Goal: Register for event/course

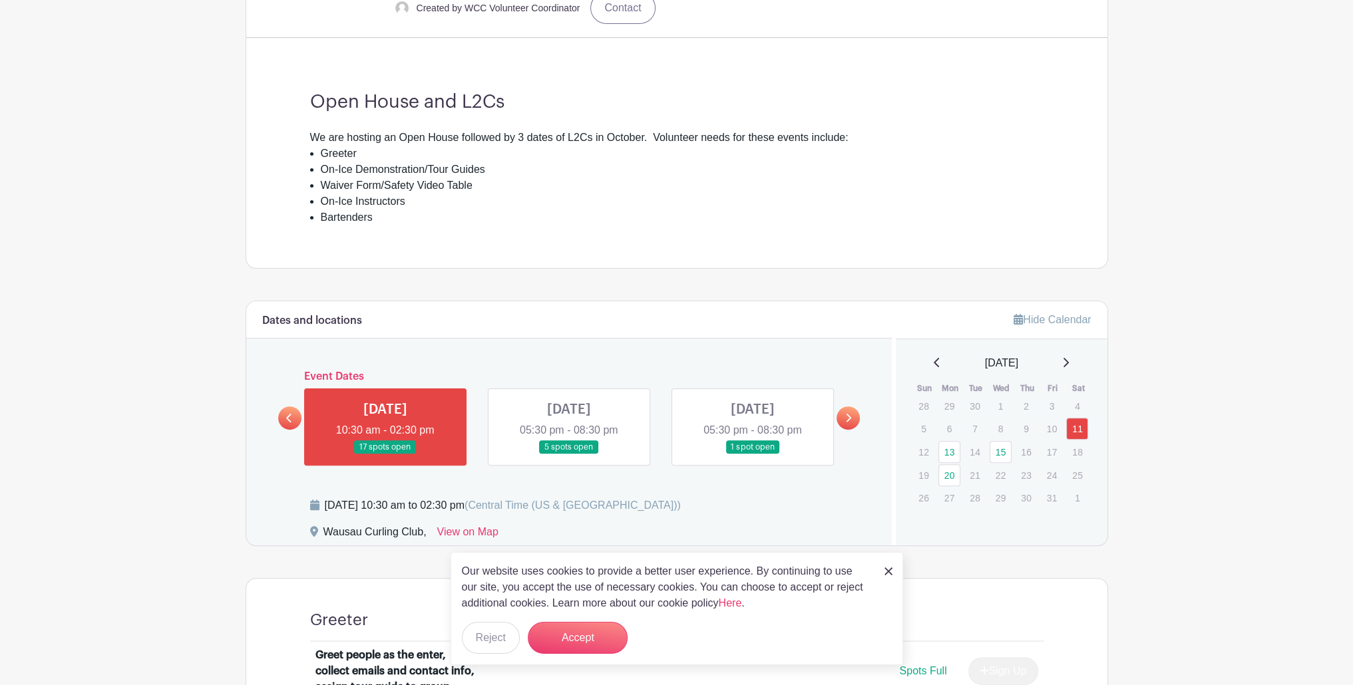
scroll to position [466, 0]
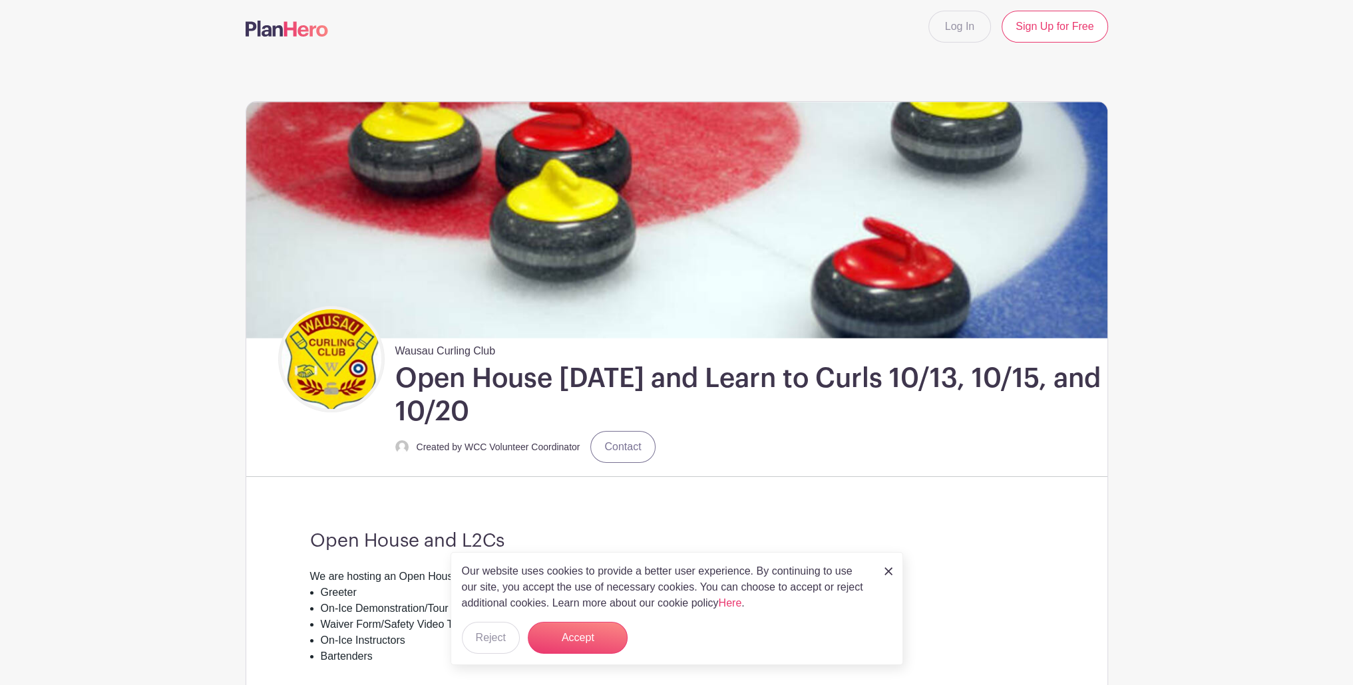
scroll to position [0, 0]
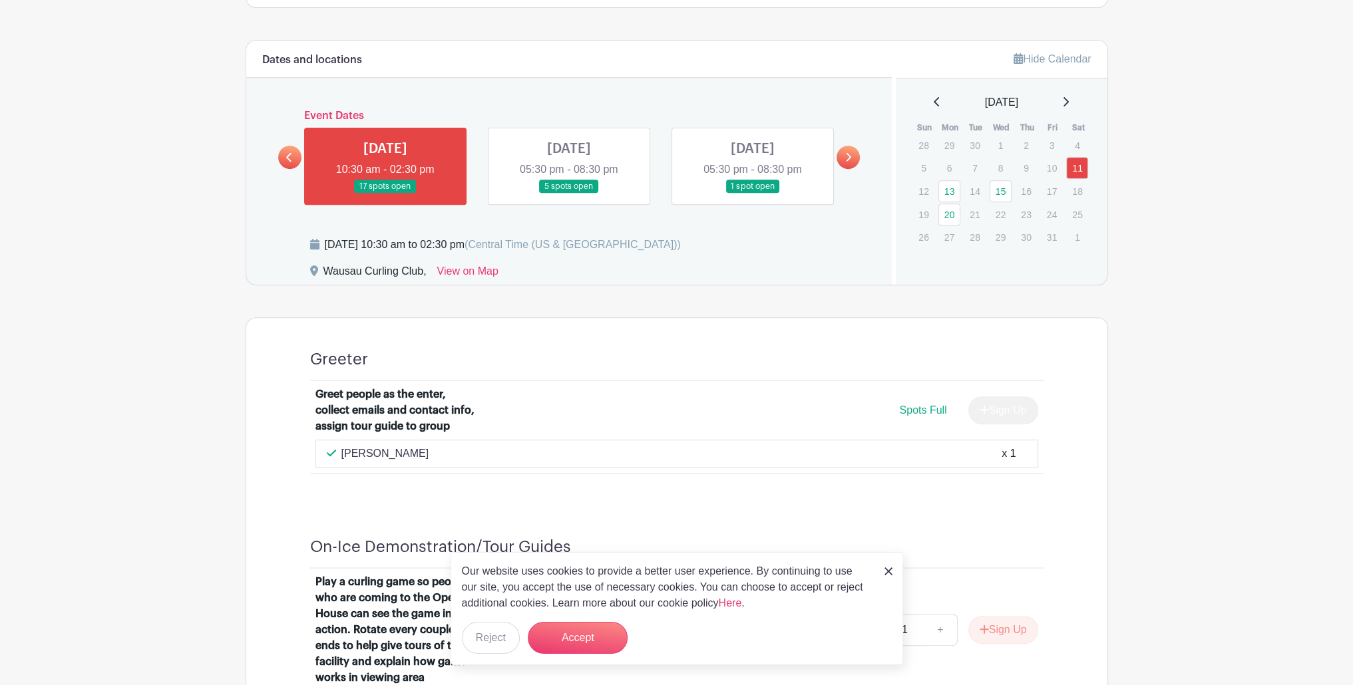
scroll to position [732, 0]
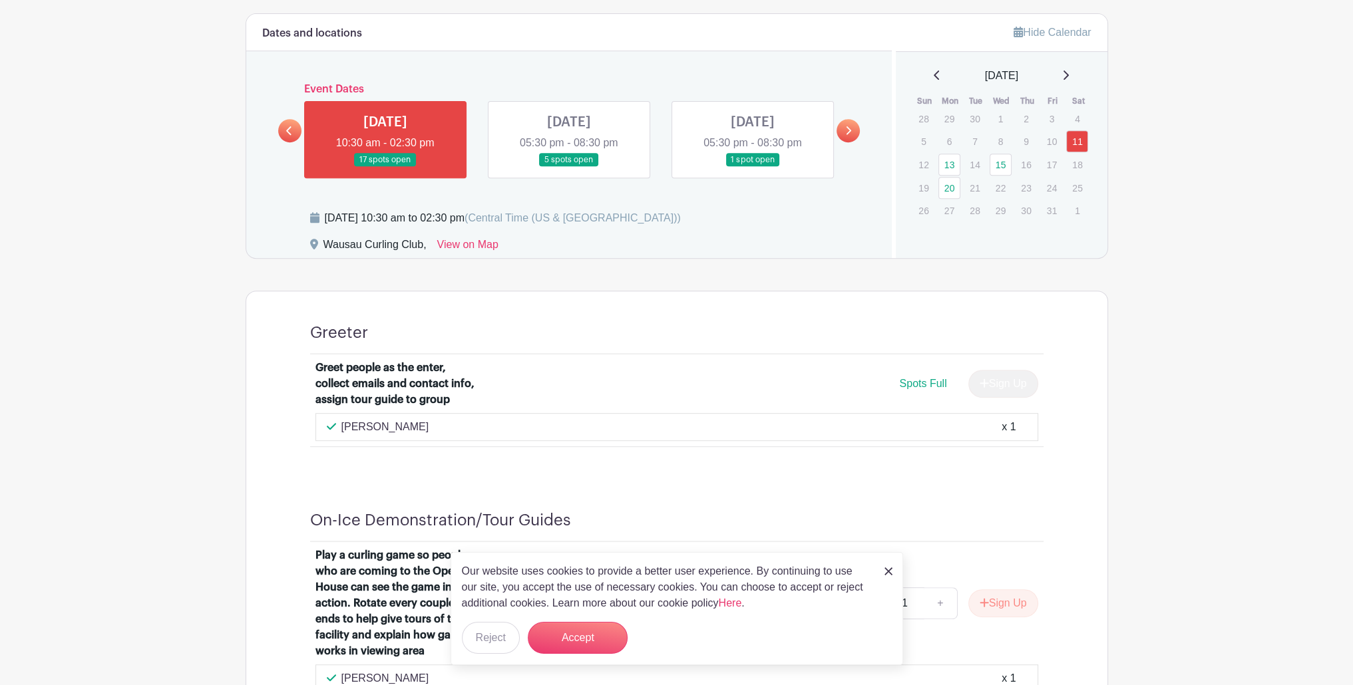
click at [602, 323] on div at bounding box center [705, 332] width 675 height 19
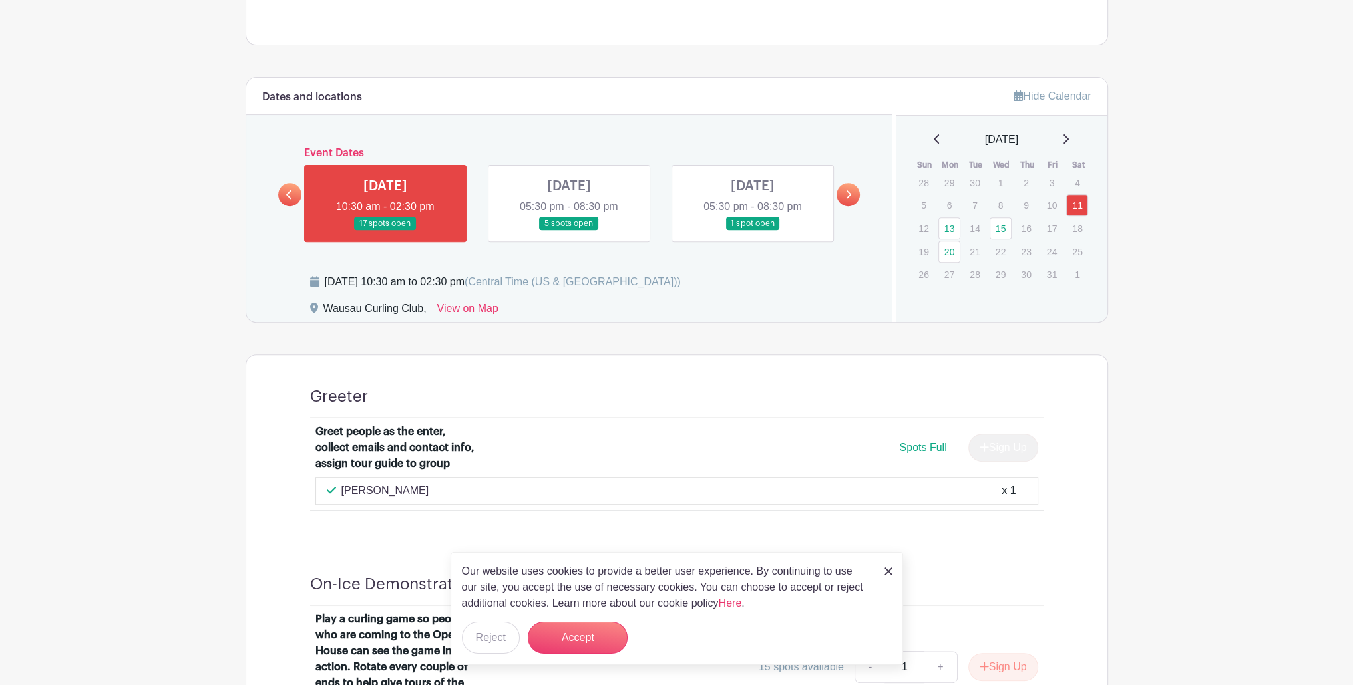
scroll to position [665, 0]
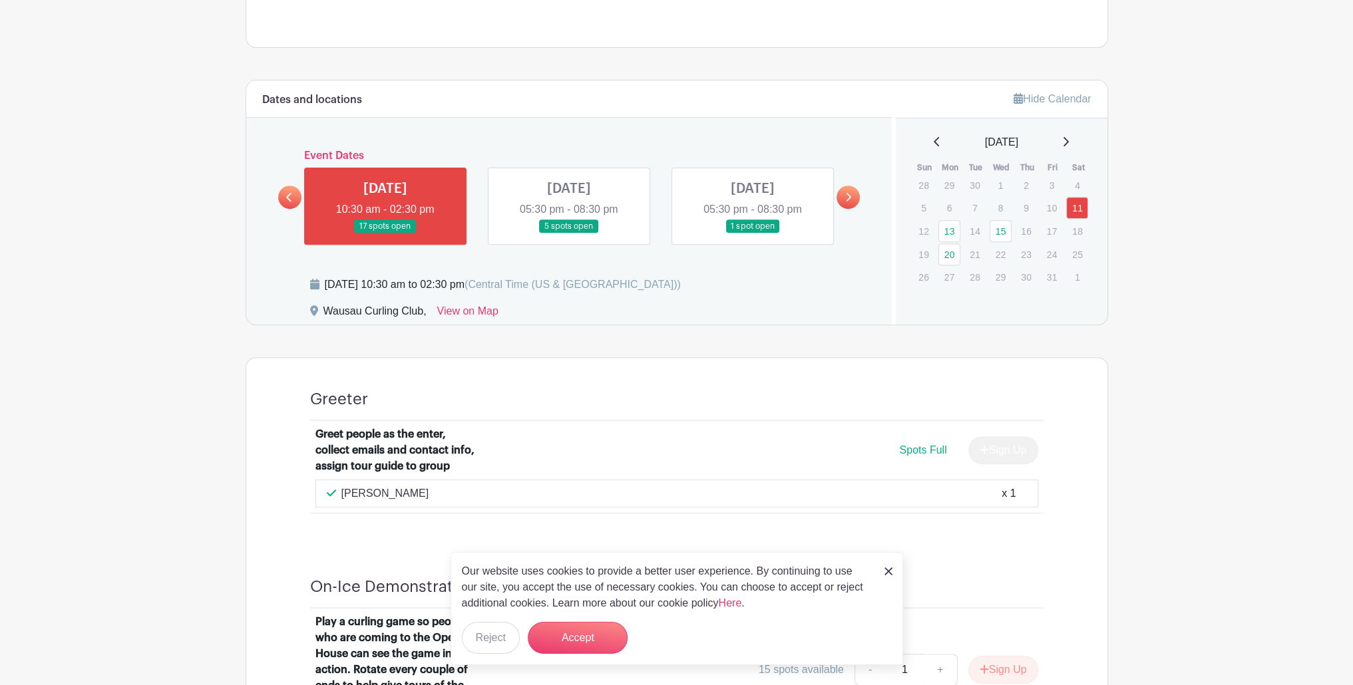
click at [569, 234] on link at bounding box center [569, 234] width 0 height 0
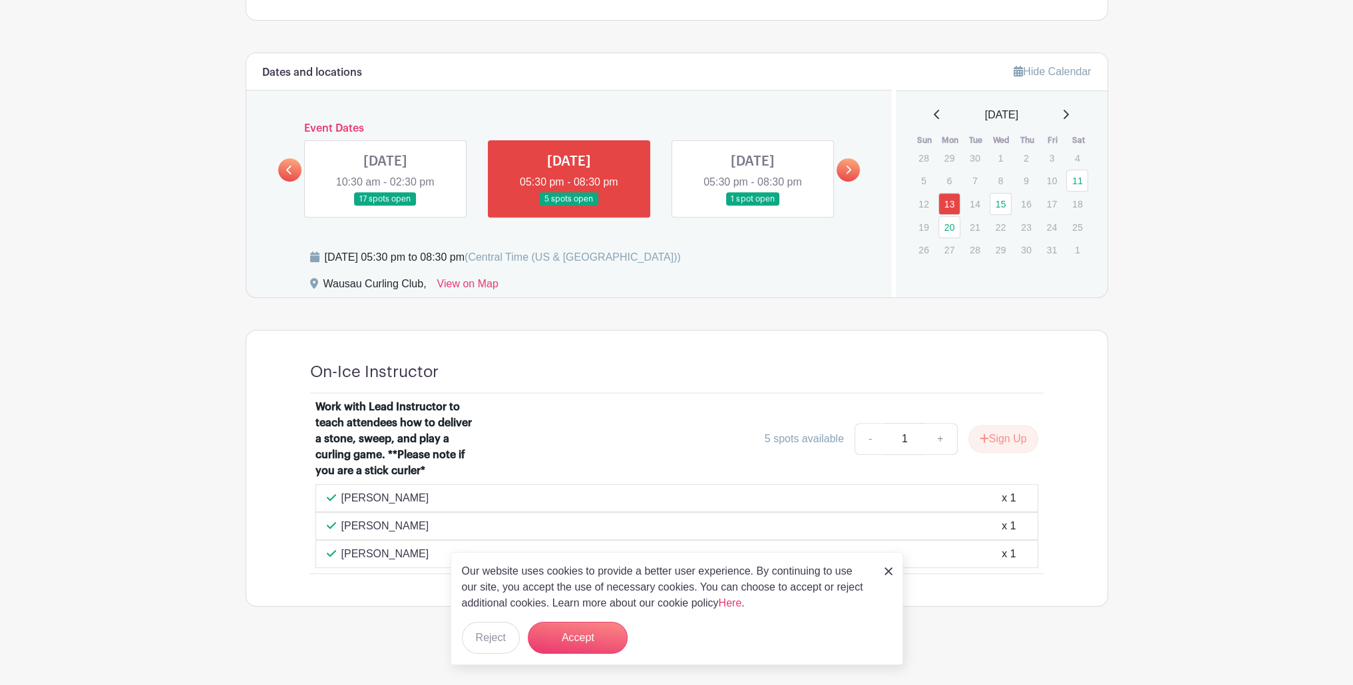
scroll to position [694, 0]
click at [886, 573] on img at bounding box center [888, 572] width 8 height 8
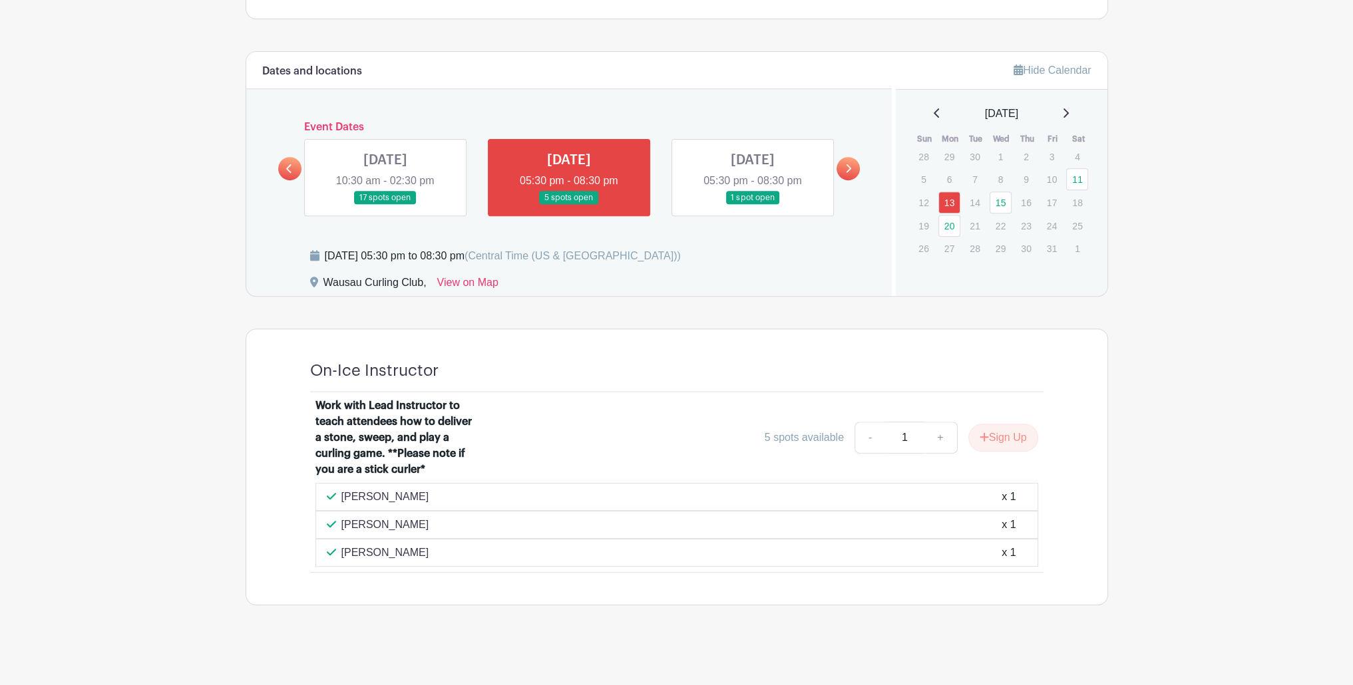
click at [753, 205] on link at bounding box center [753, 205] width 0 height 0
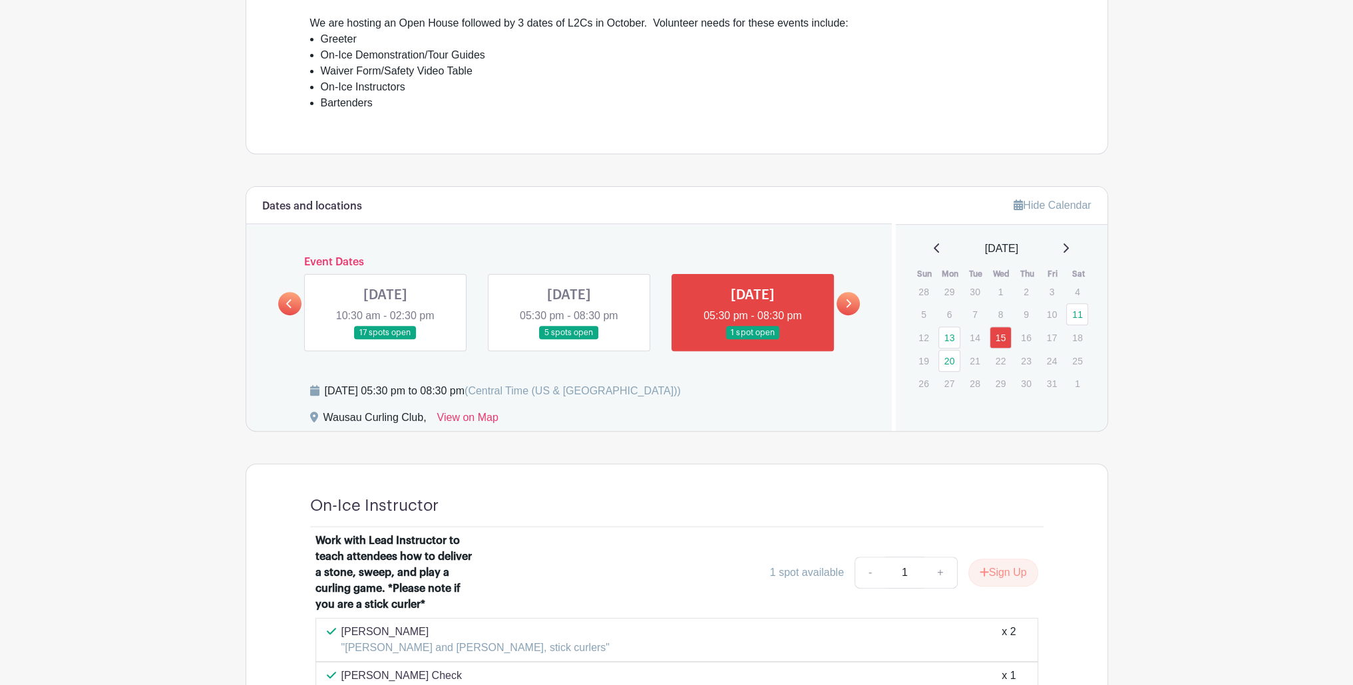
scroll to position [461, 0]
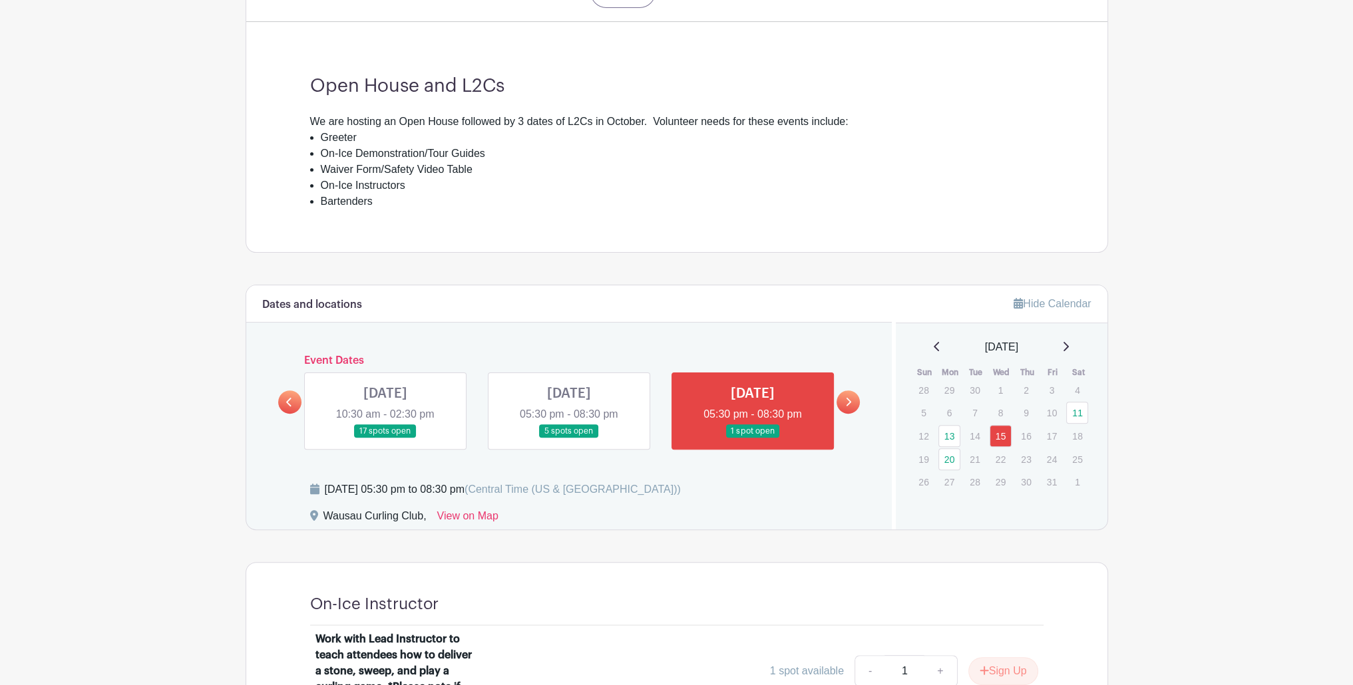
click at [854, 401] on link at bounding box center [848, 402] width 23 height 23
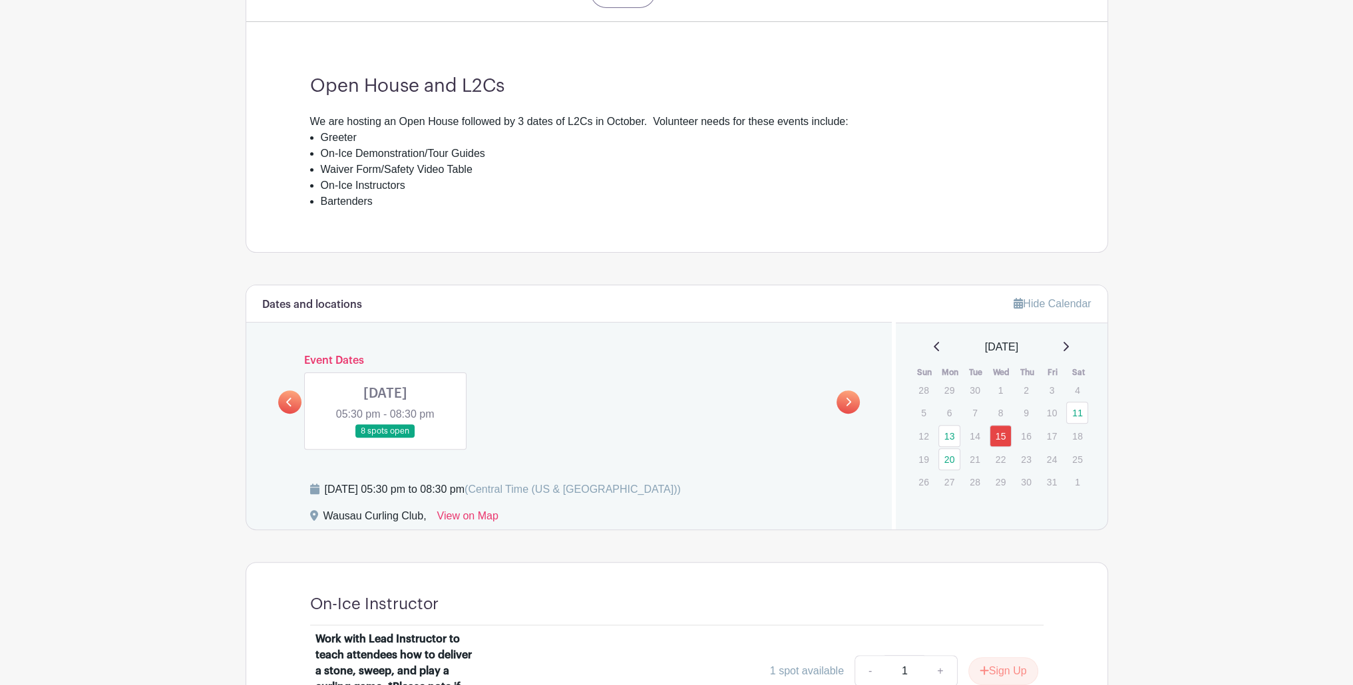
click at [385, 439] on link at bounding box center [385, 439] width 0 height 0
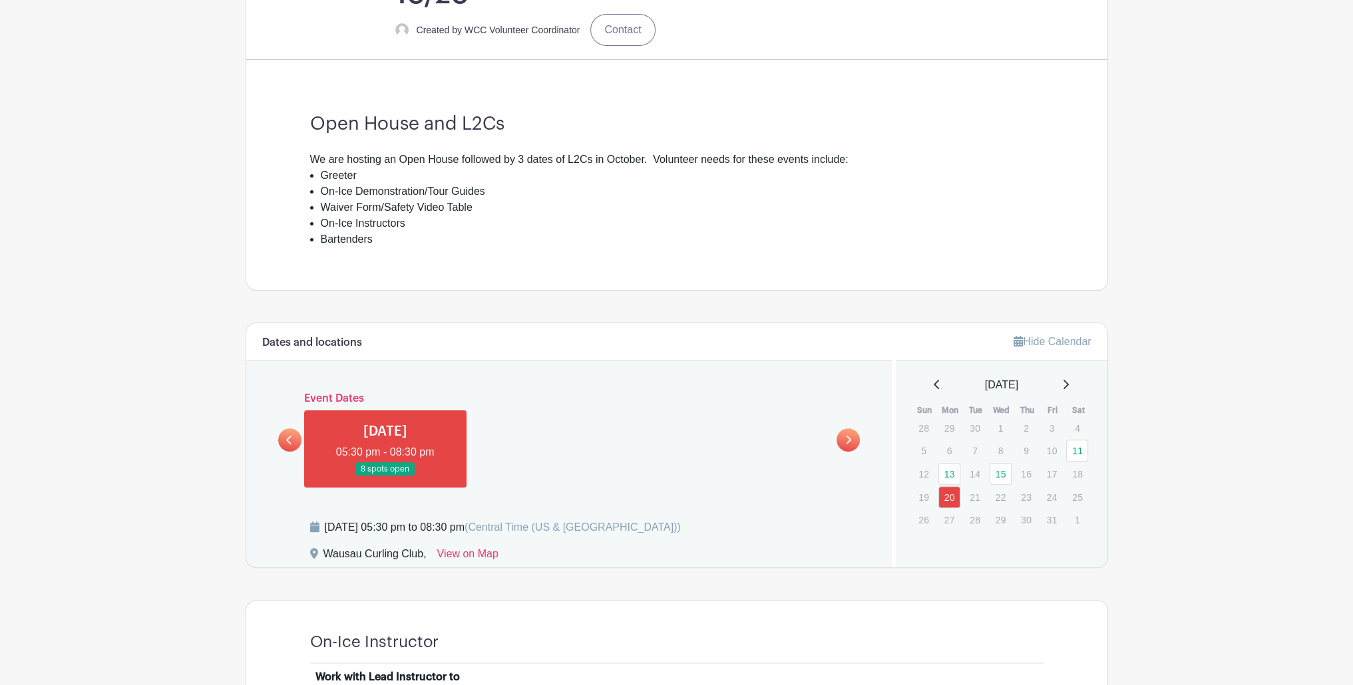
scroll to position [411, 0]
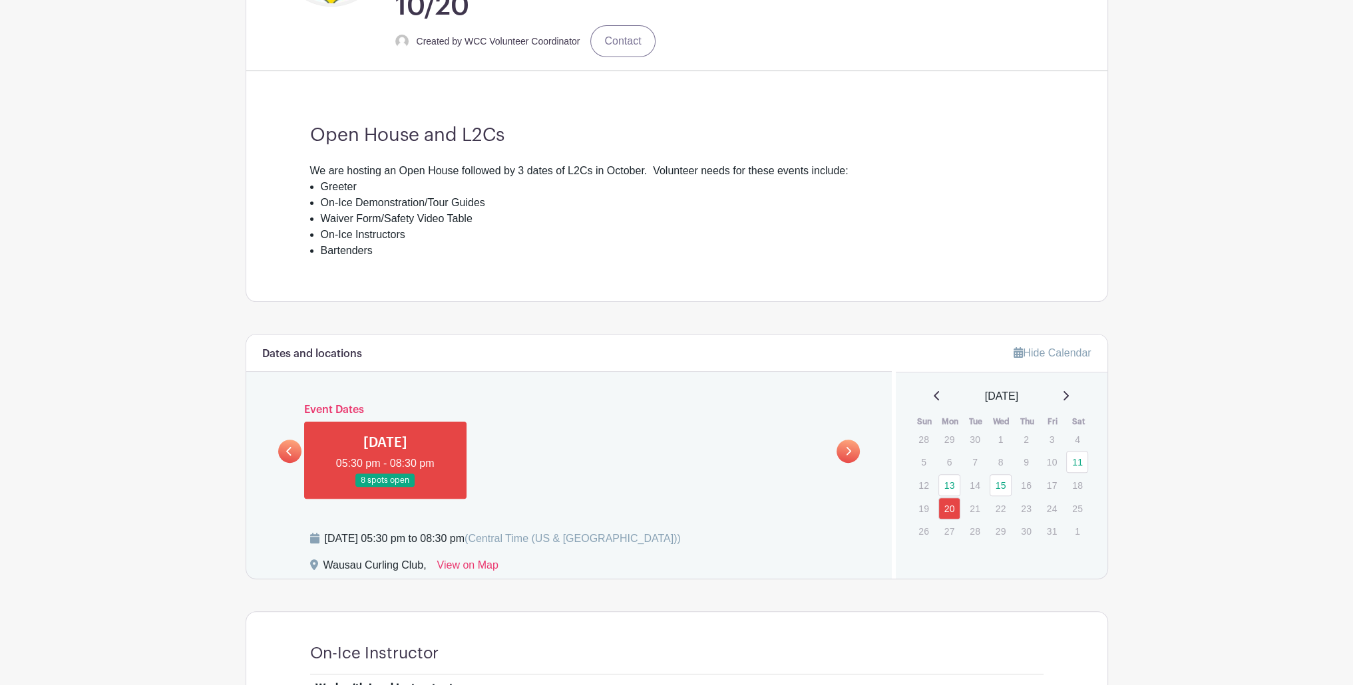
click at [278, 447] on link at bounding box center [289, 451] width 23 height 23
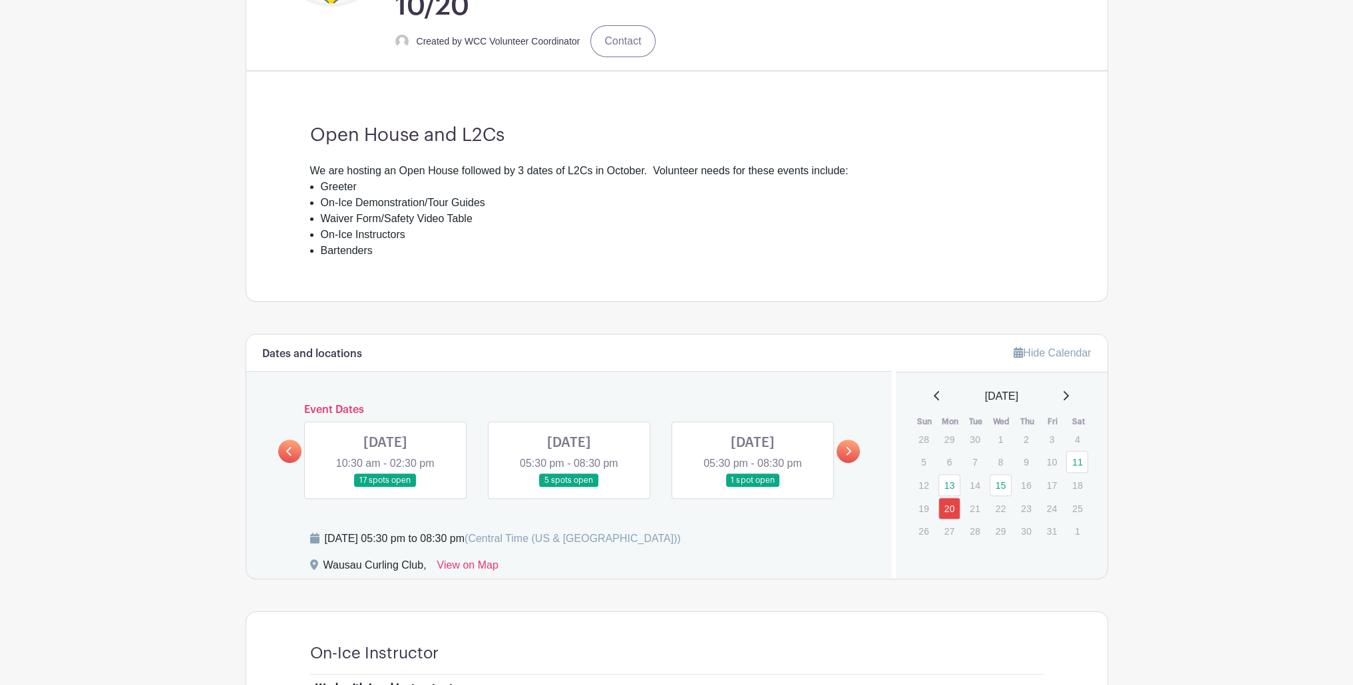
click at [385, 488] on link at bounding box center [385, 488] width 0 height 0
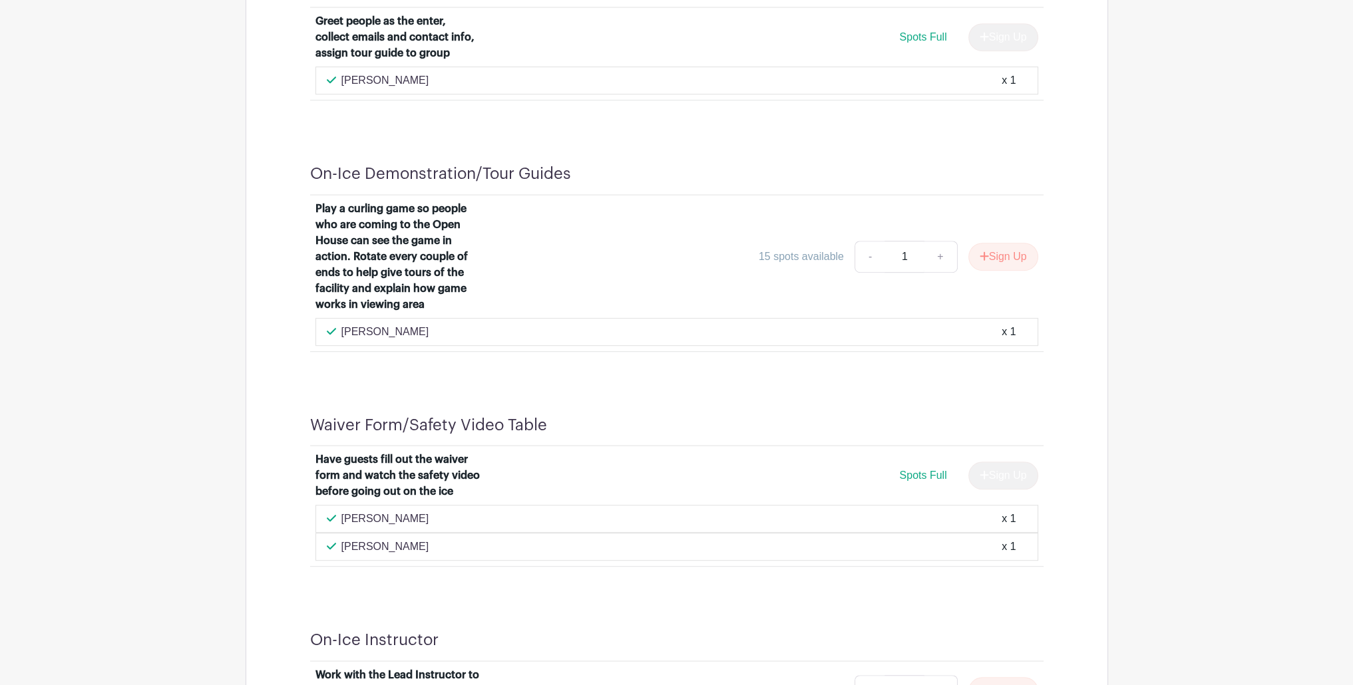
scroll to position [1478, 0]
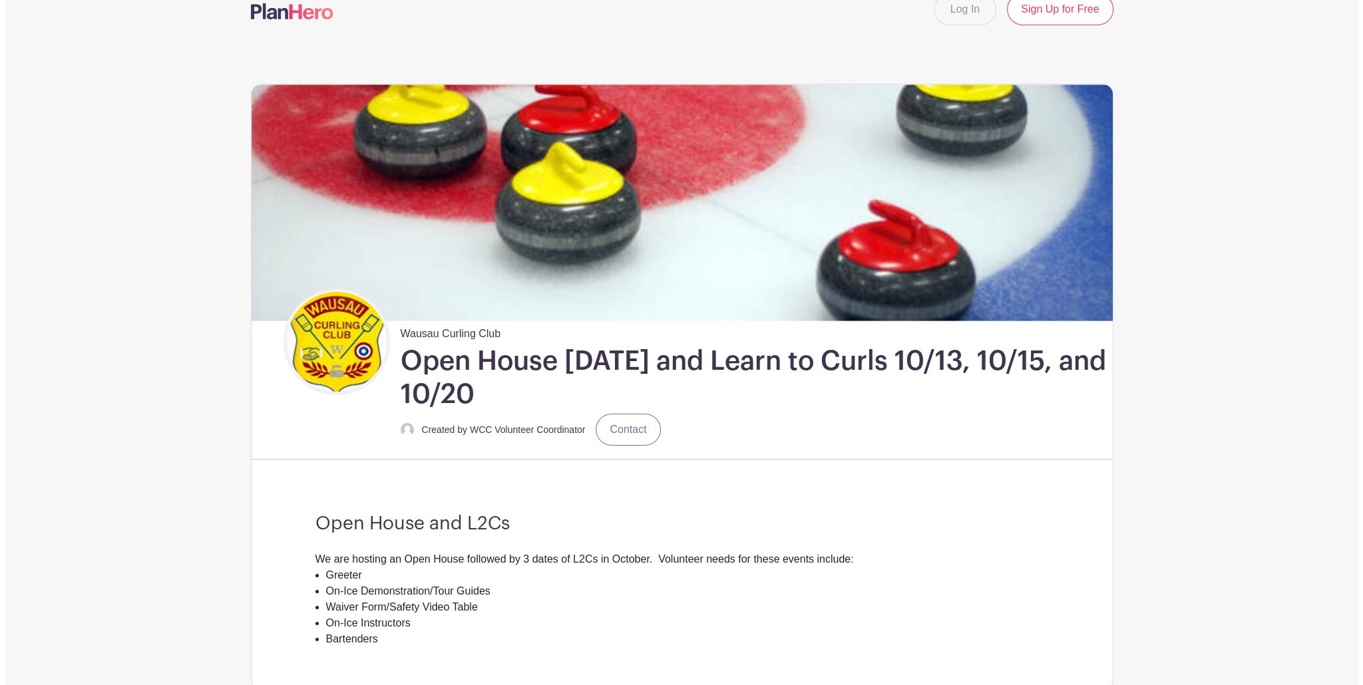
scroll to position [0, 0]
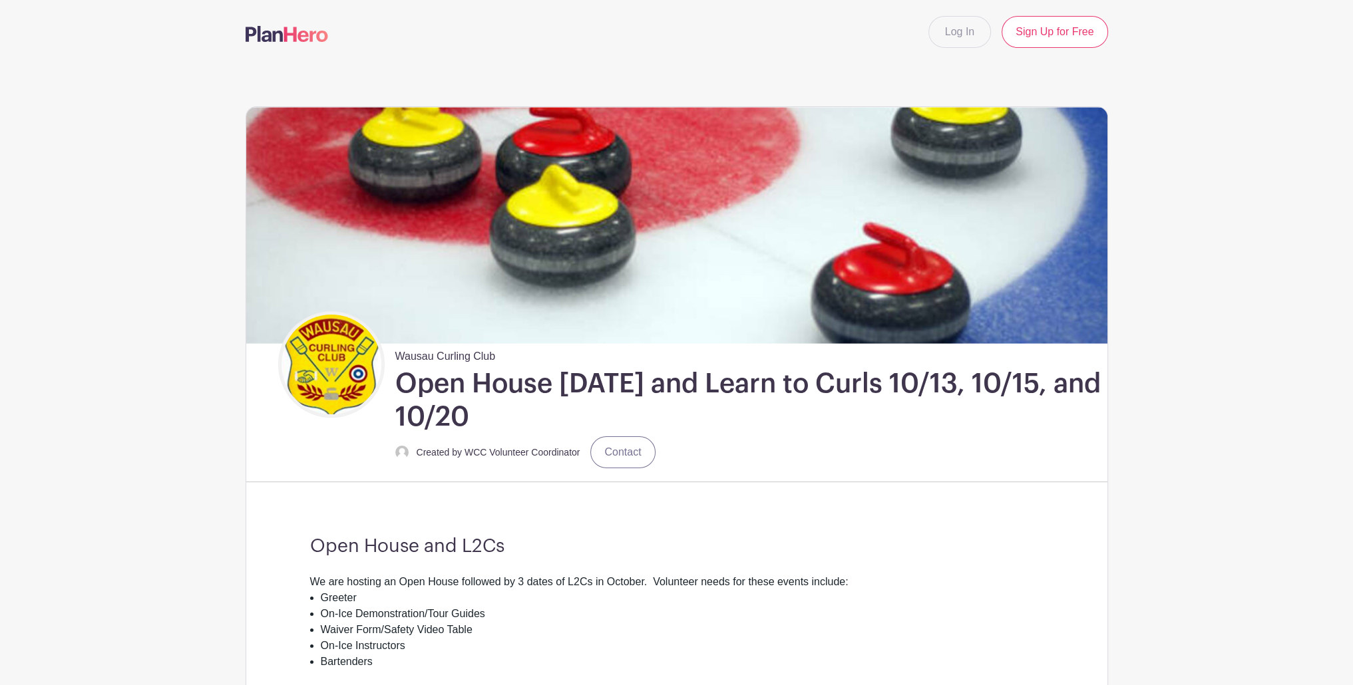
click at [312, 37] on img at bounding box center [287, 34] width 83 height 16
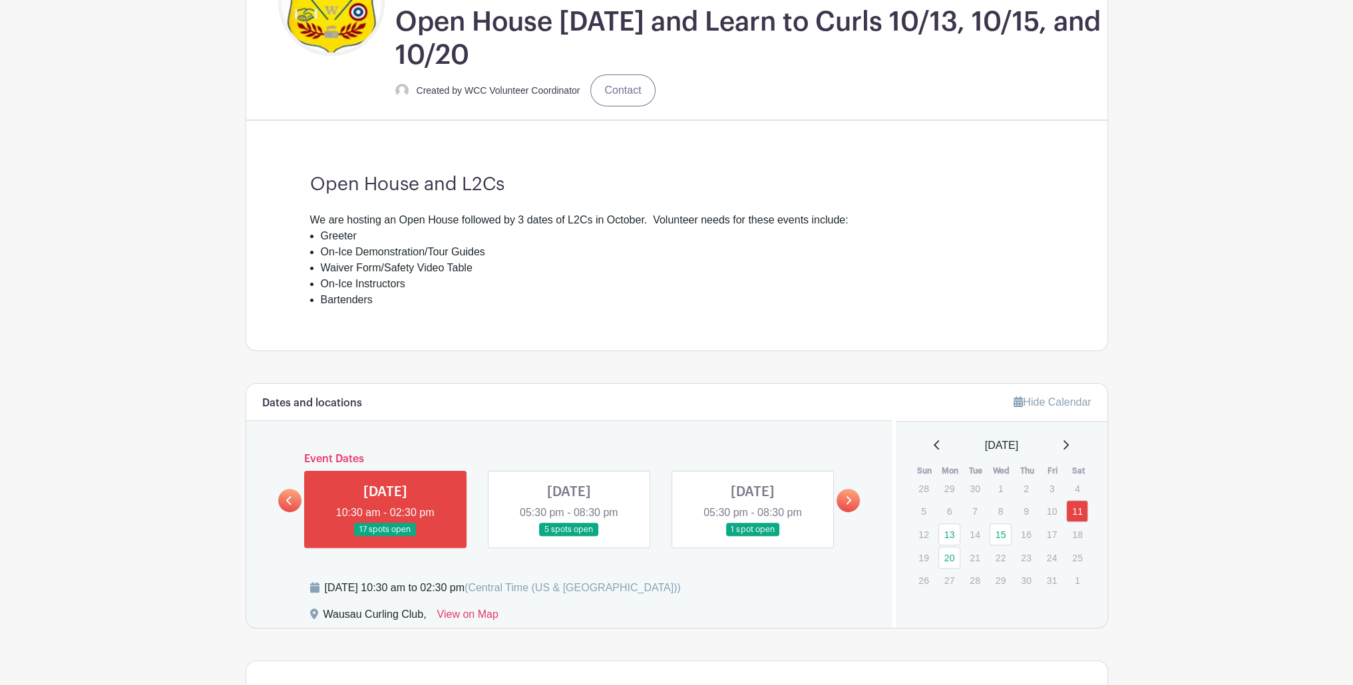
scroll to position [532, 0]
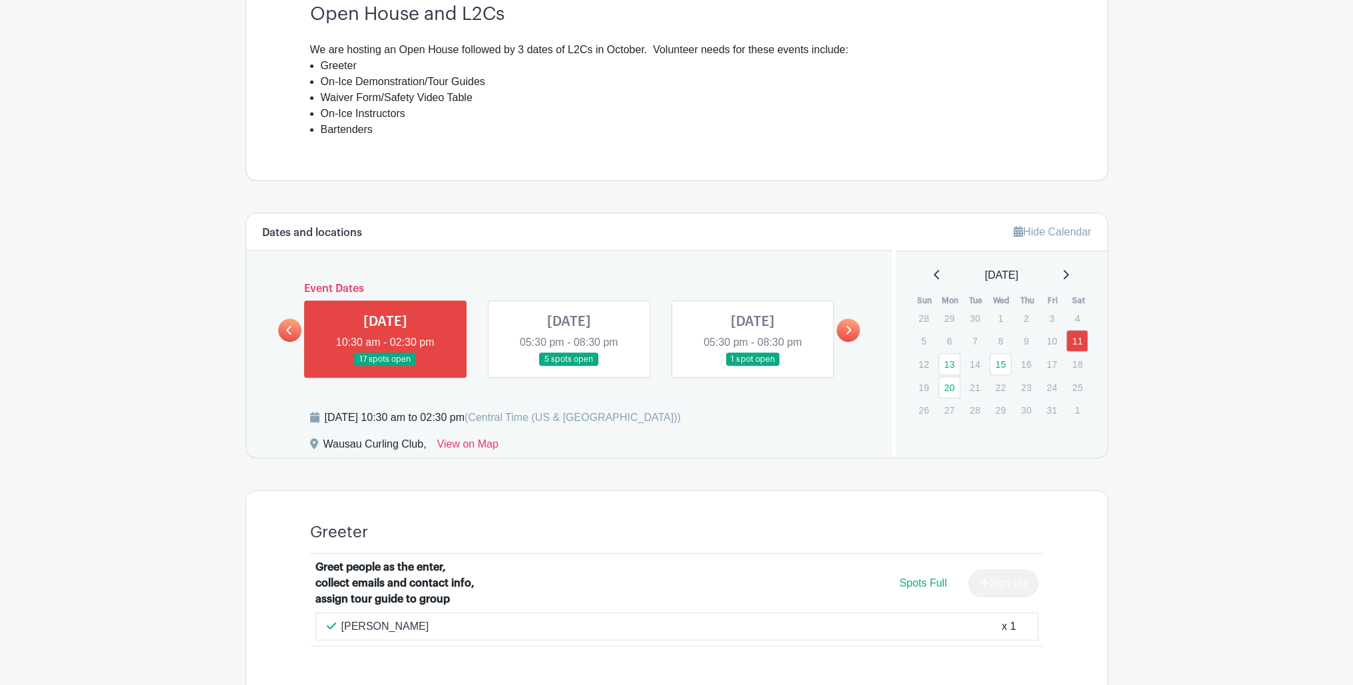
click at [856, 329] on link at bounding box center [848, 330] width 23 height 23
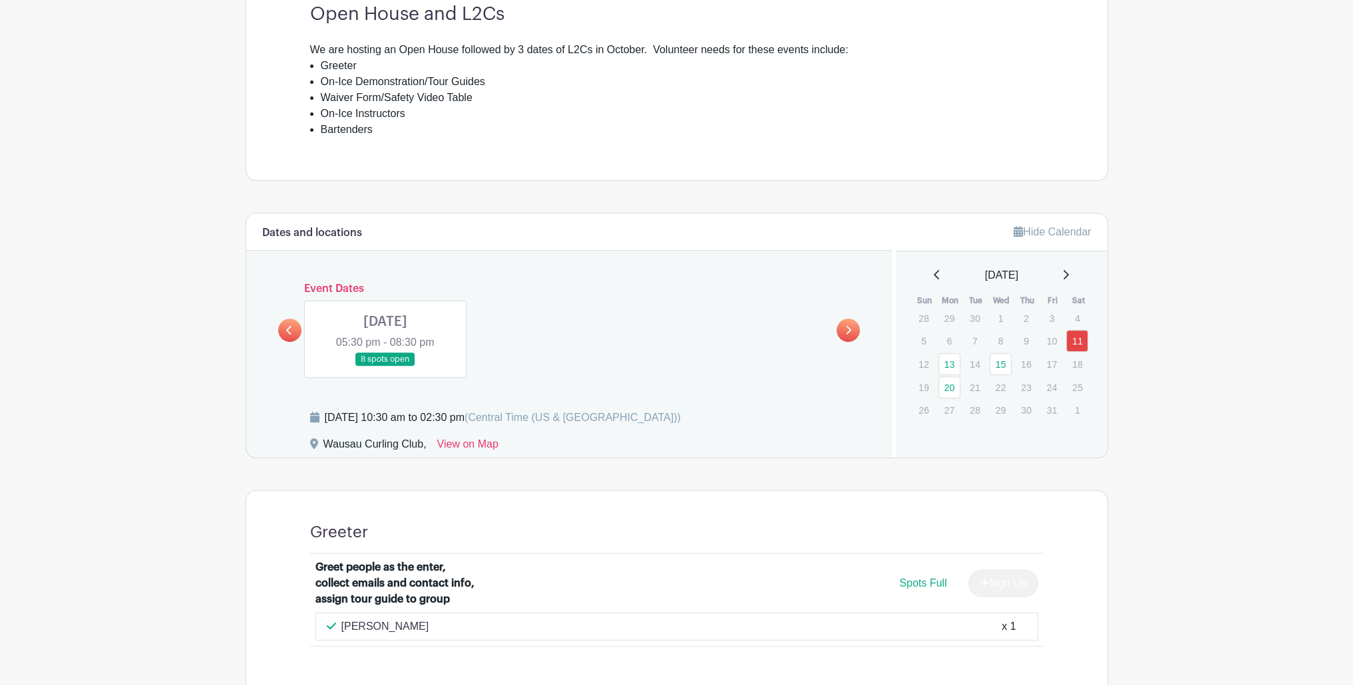
click at [856, 329] on link at bounding box center [848, 330] width 23 height 23
click at [1069, 275] on icon at bounding box center [1065, 275] width 7 height 11
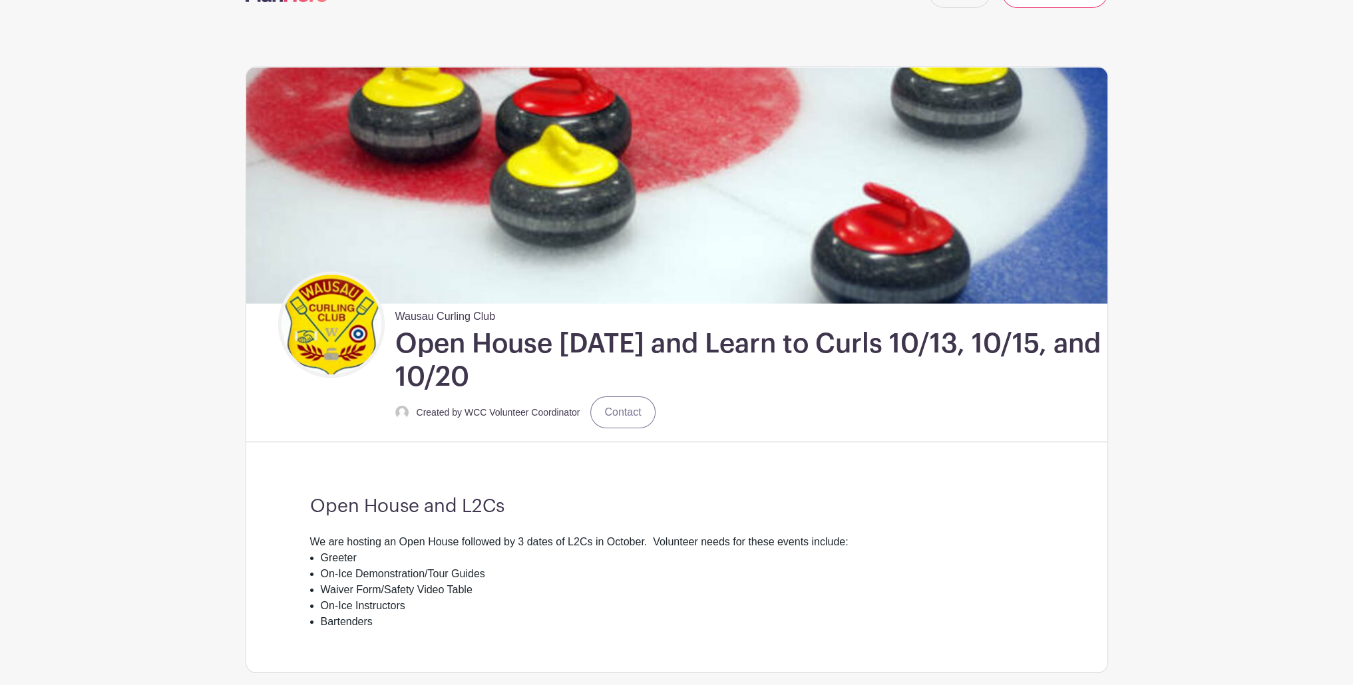
scroll to position [0, 0]
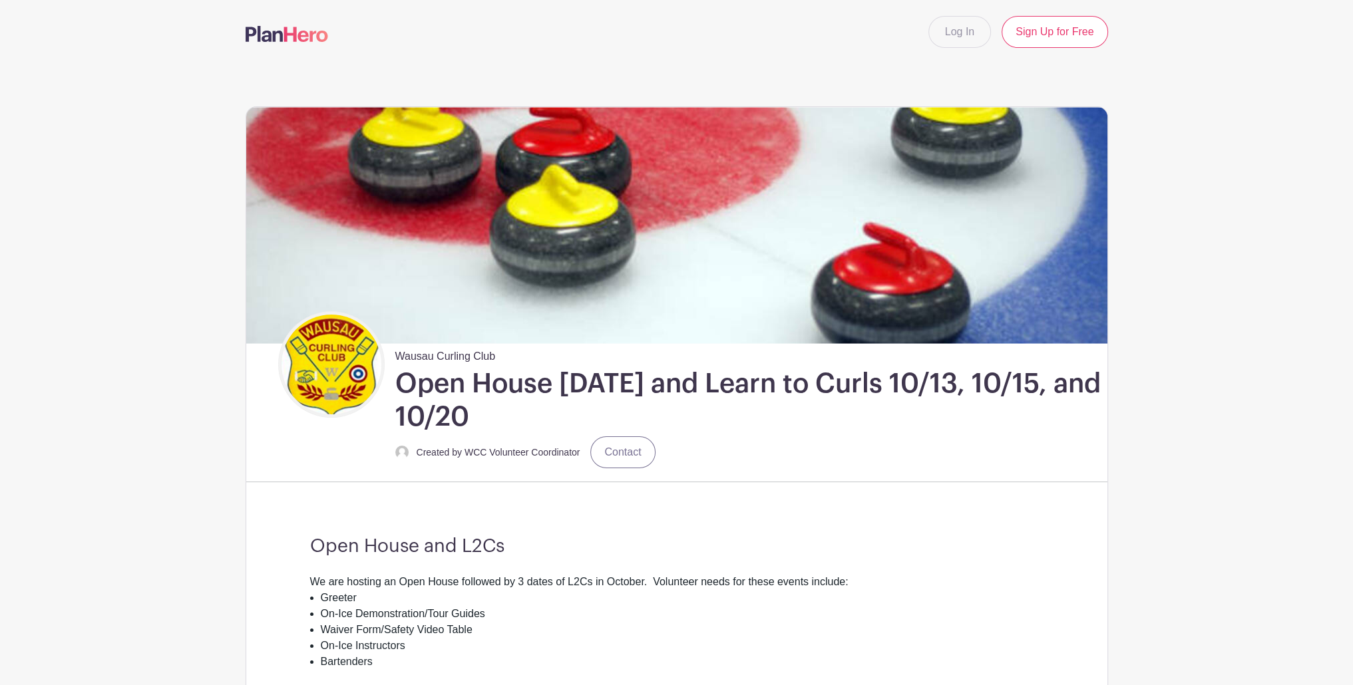
click at [434, 352] on span "Wausau Curling Club" at bounding box center [445, 353] width 100 height 21
click at [514, 451] on small "Created by WCC Volunteer Coordinator" at bounding box center [499, 452] width 164 height 11
click at [403, 450] on img at bounding box center [401, 452] width 13 height 13
click at [307, 42] on link at bounding box center [287, 34] width 83 height 23
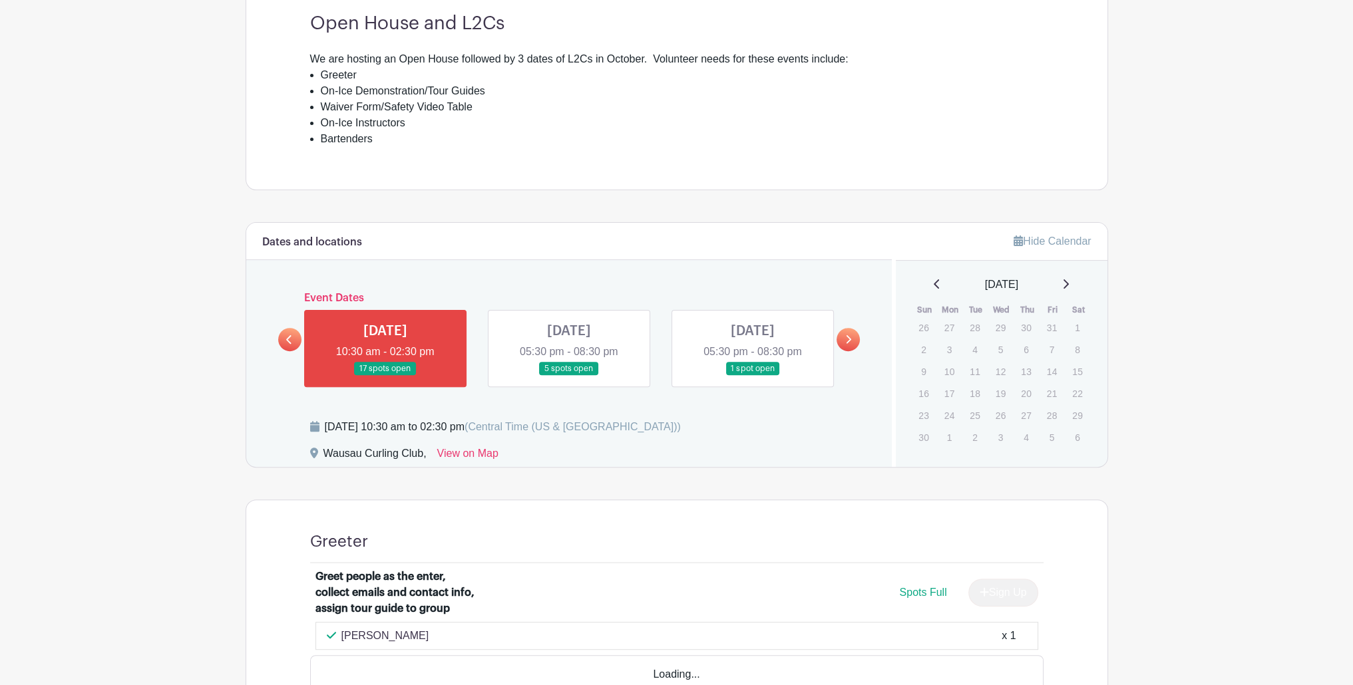
scroll to position [532, 0]
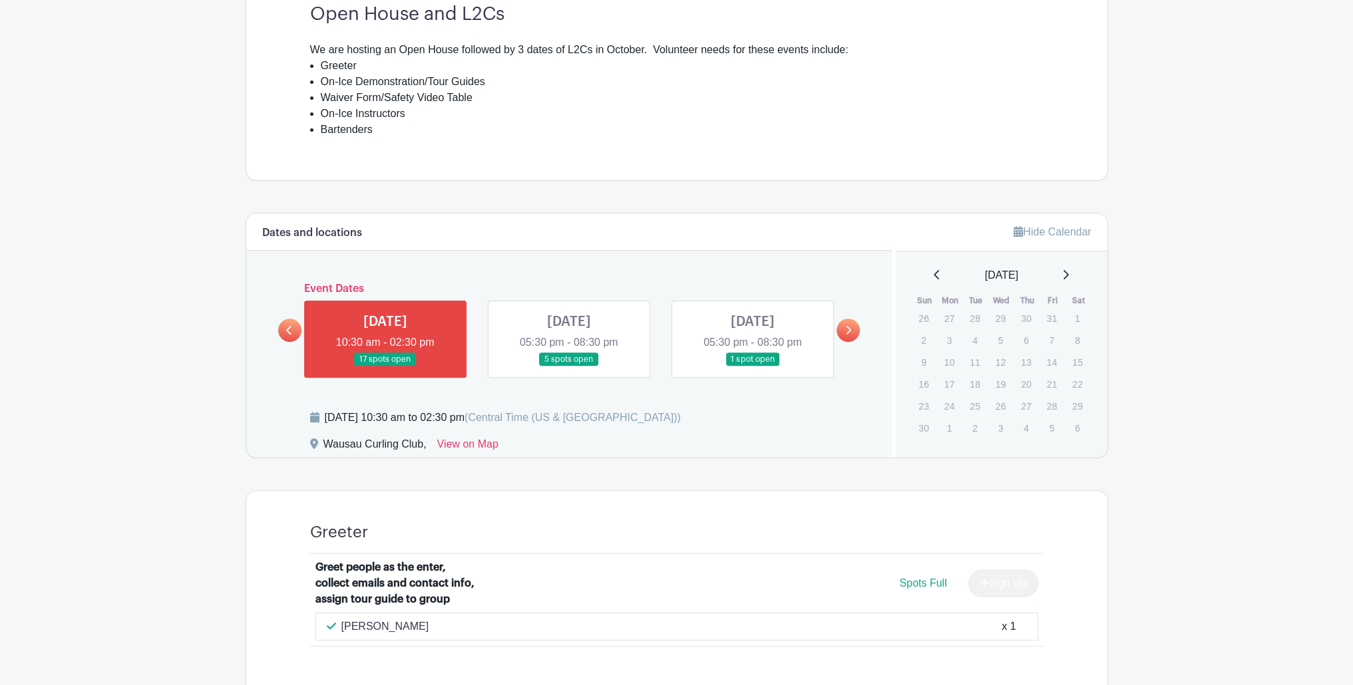
click at [569, 367] on link at bounding box center [569, 367] width 0 height 0
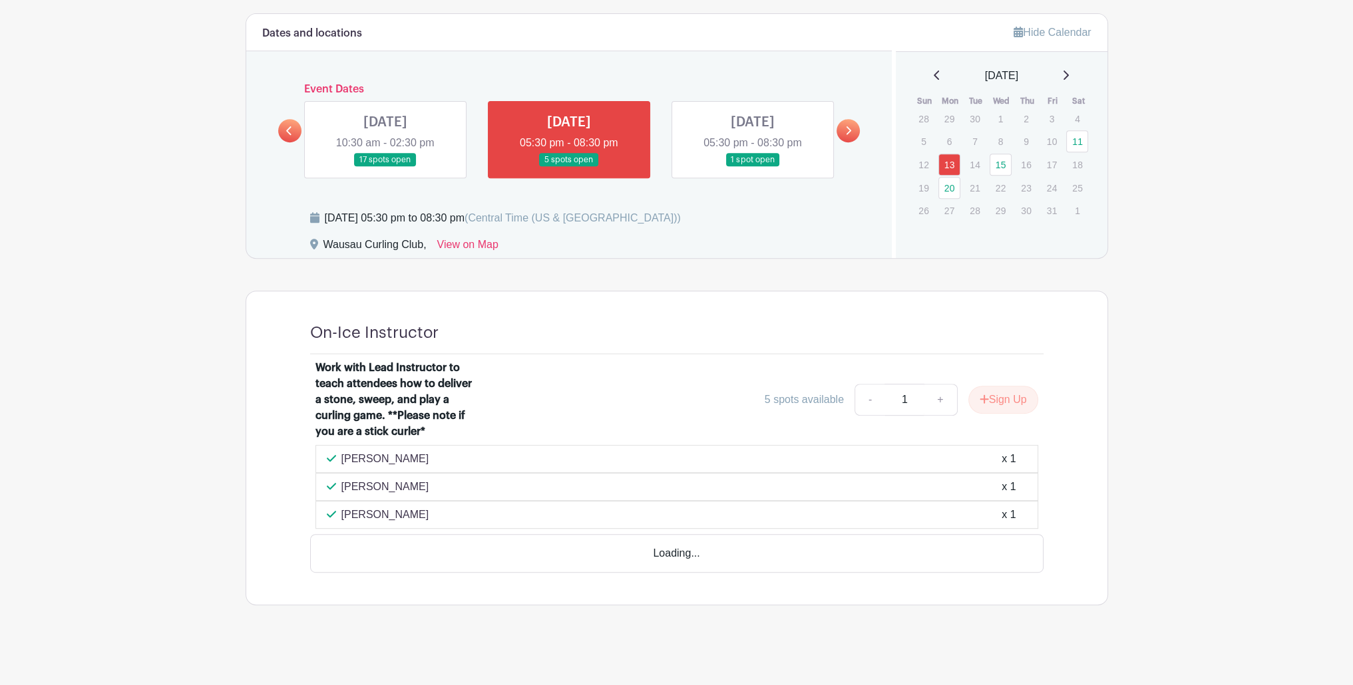
scroll to position [694, 0]
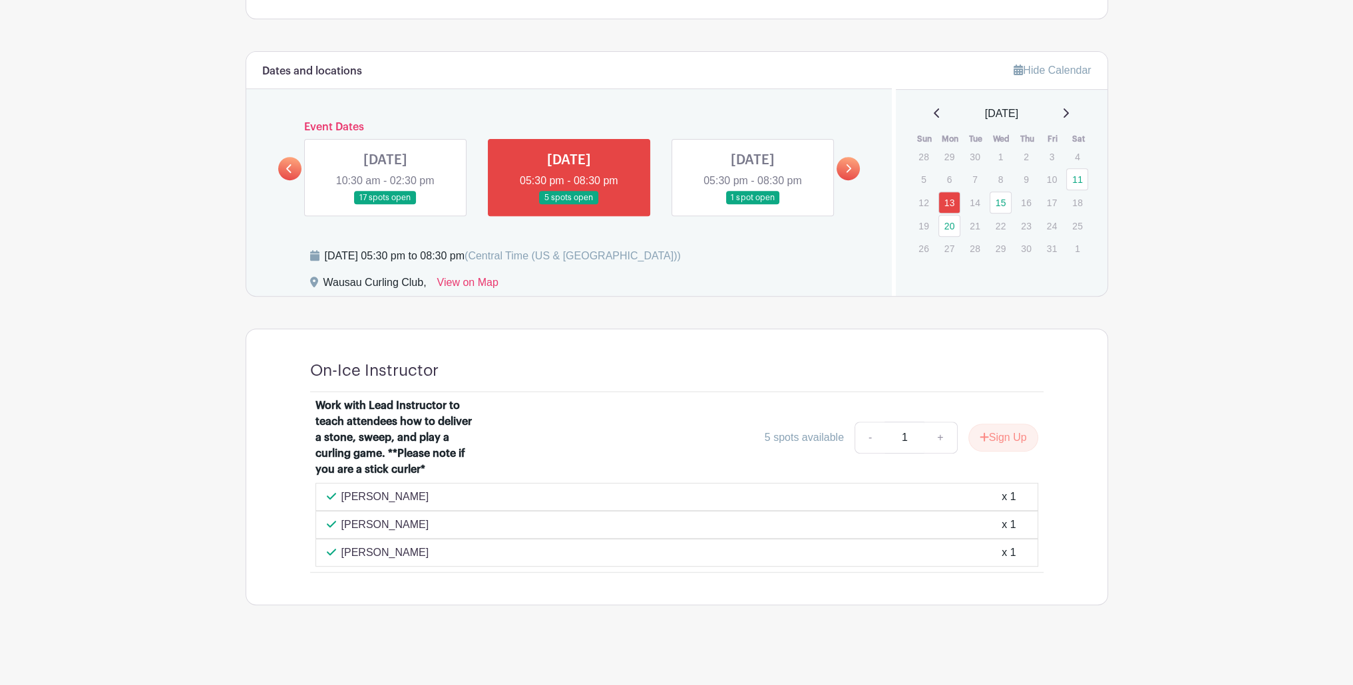
click at [753, 205] on link at bounding box center [753, 205] width 0 height 0
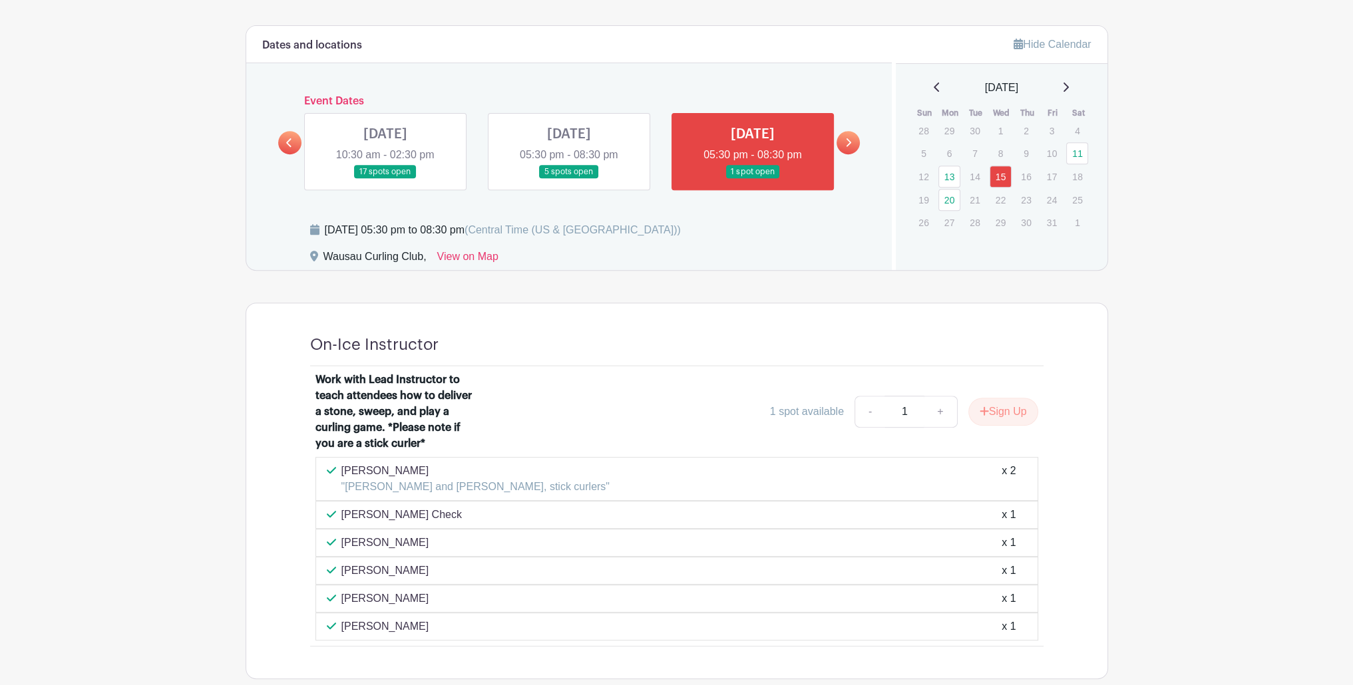
scroll to position [793, 0]
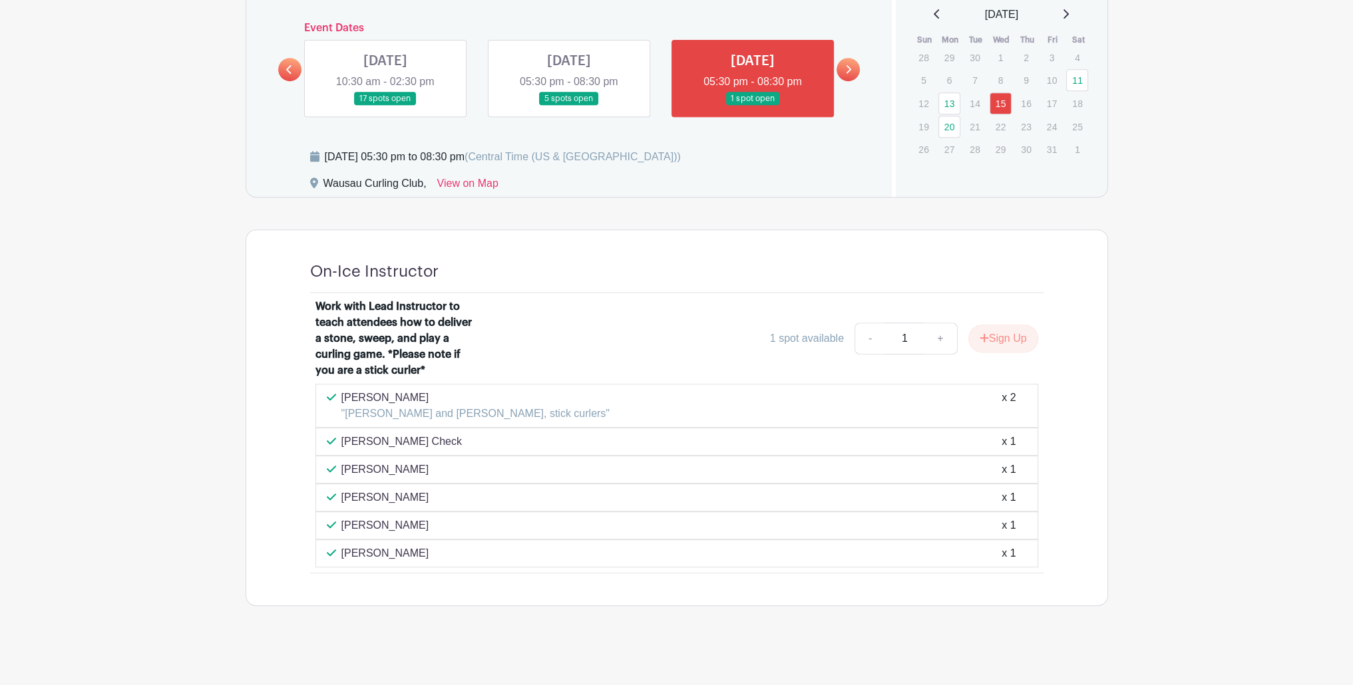
click at [852, 69] on link at bounding box center [848, 69] width 23 height 23
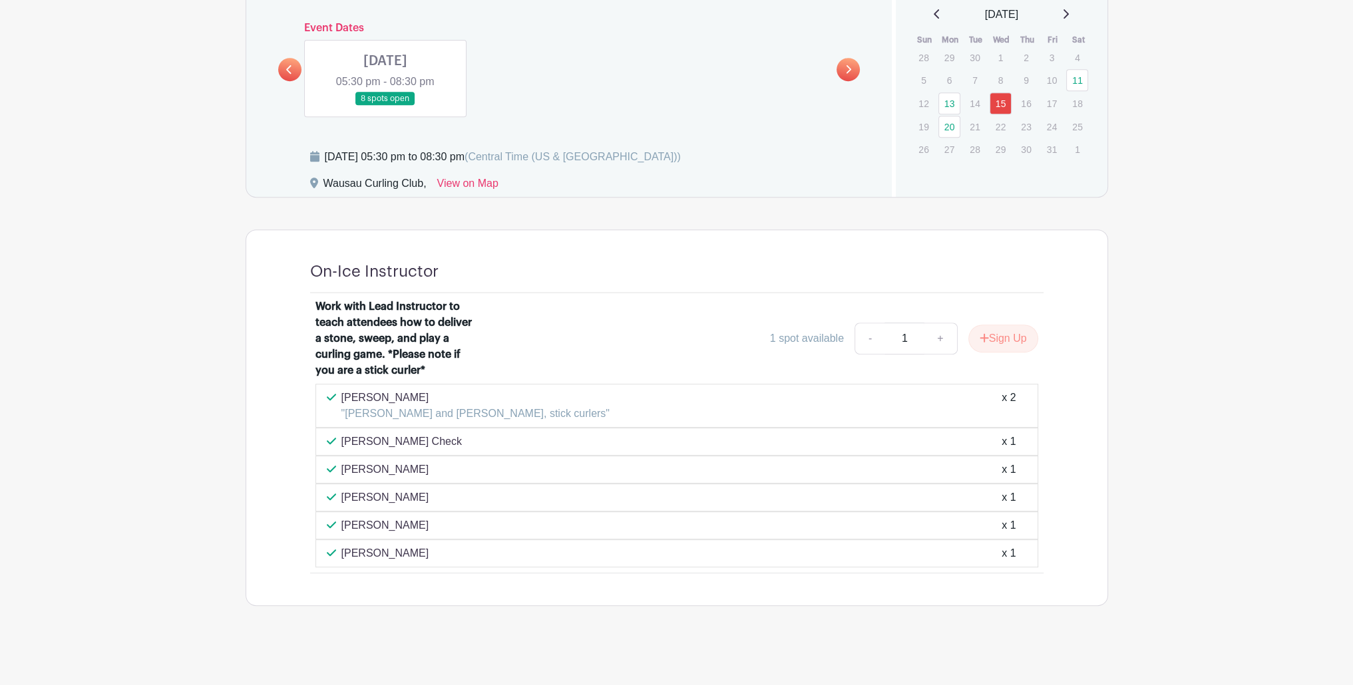
click at [385, 106] on link at bounding box center [385, 106] width 0 height 0
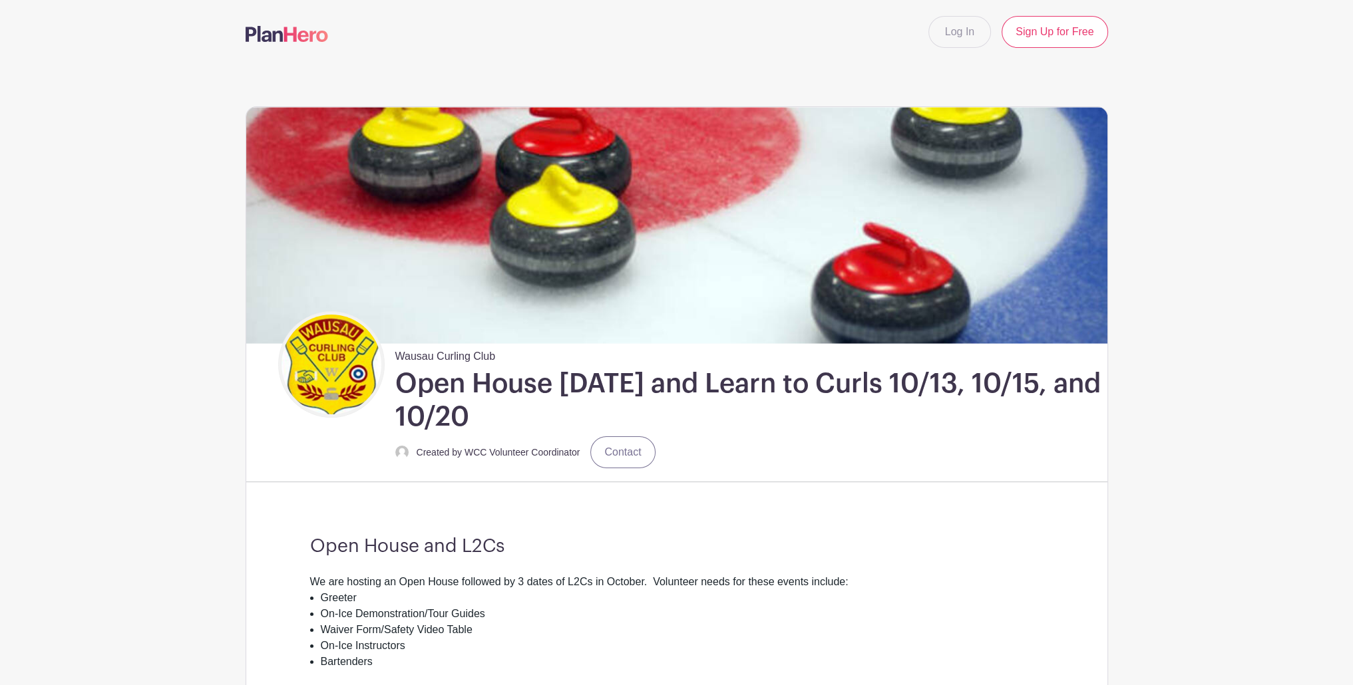
click at [648, 66] on div "Wausau Curling Club Open House [DATE] and Learn to Curls 10/13, 10/15, and 10/2…" at bounding box center [677, 640] width 862 height 1152
click at [299, 36] on img at bounding box center [287, 34] width 83 height 16
